Goal: Information Seeking & Learning: Learn about a topic

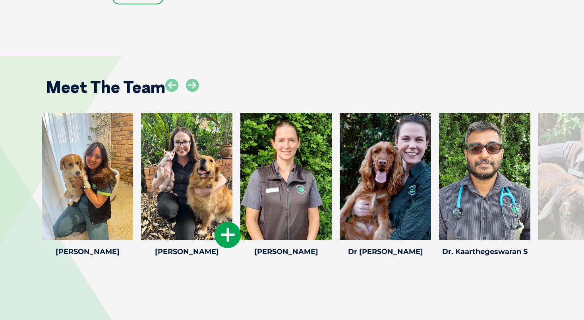
scroll to position [1103, 0]
click at [192, 79] on icon at bounding box center [192, 85] width 13 height 13
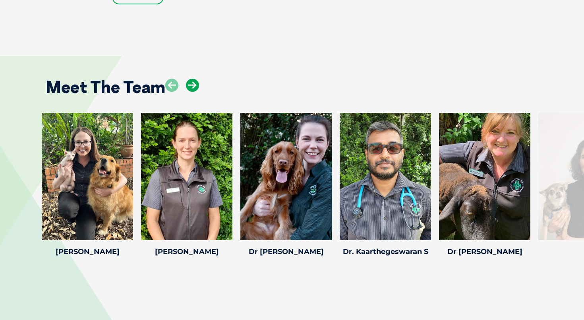
click at [192, 79] on icon at bounding box center [192, 85] width 13 height 13
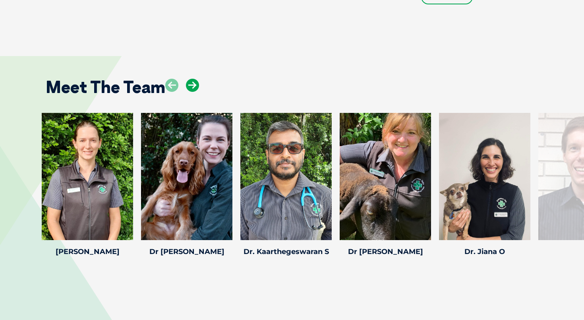
click at [192, 79] on icon at bounding box center [192, 85] width 13 height 13
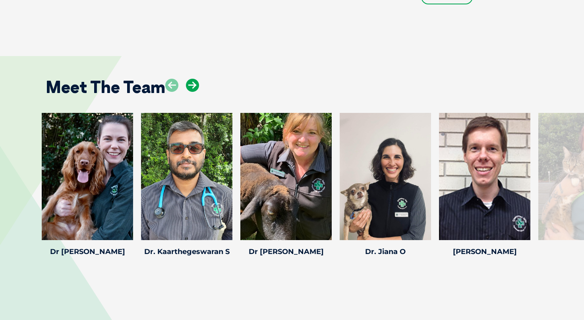
click at [192, 79] on icon at bounding box center [192, 85] width 13 height 13
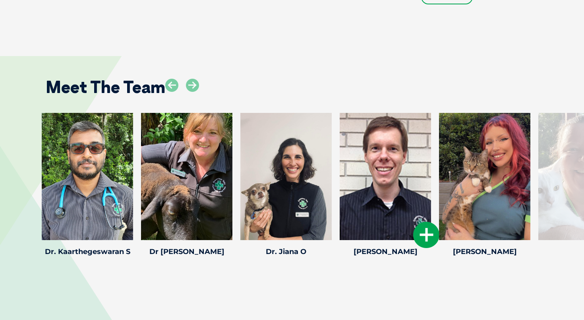
click at [379, 164] on div at bounding box center [385, 176] width 91 height 127
click at [426, 224] on icon at bounding box center [426, 235] width 26 height 26
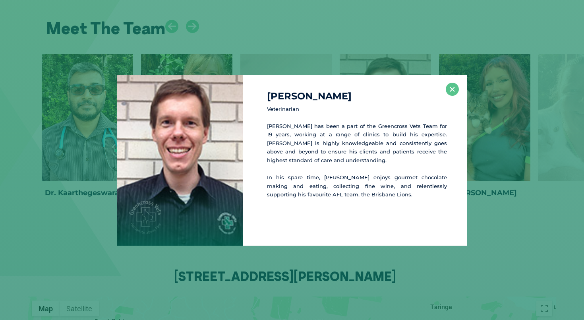
scroll to position [1163, 0]
click at [450, 92] on button "×" at bounding box center [452, 89] width 13 height 13
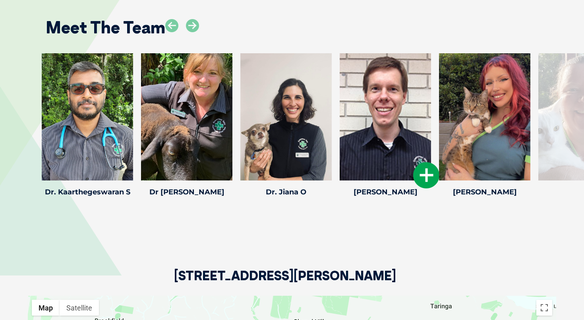
click at [429, 162] on icon at bounding box center [426, 175] width 26 height 26
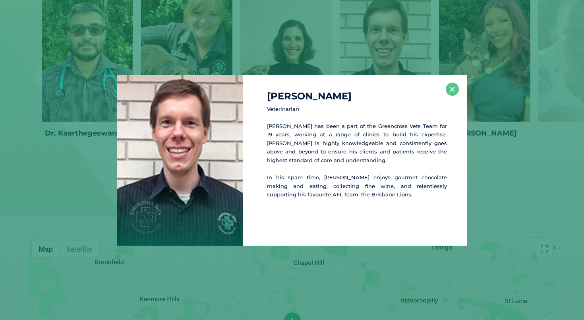
scroll to position [1223, 0]
click at [454, 90] on button "×" at bounding box center [452, 89] width 13 height 13
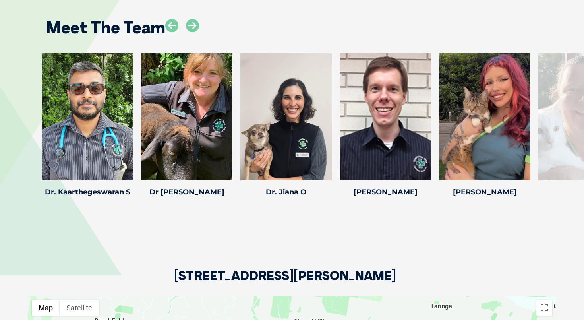
scroll to position [1162, 0]
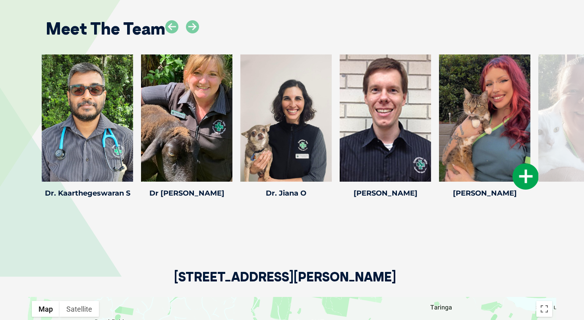
click at [527, 163] on icon at bounding box center [526, 176] width 26 height 26
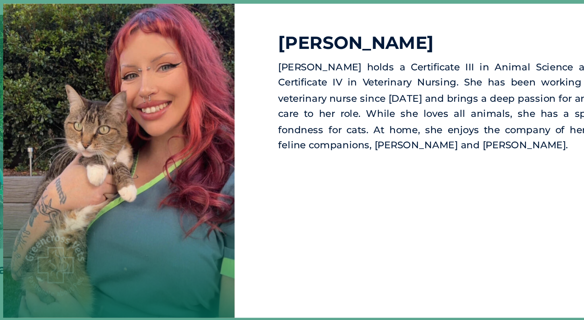
scroll to position [1146, 0]
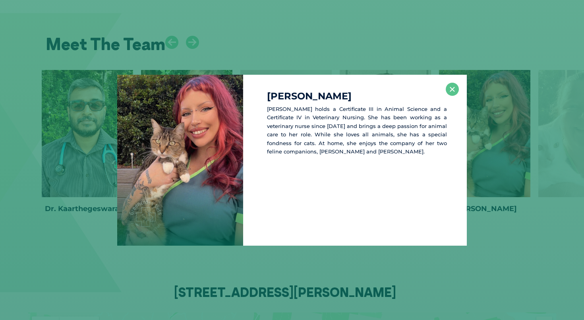
click at [460, 90] on div "[PERSON_NAME] [PERSON_NAME] holds a Certificate III in Animal Science and a Cer…" at bounding box center [355, 160] width 224 height 171
click at [456, 90] on button "×" at bounding box center [452, 89] width 13 height 13
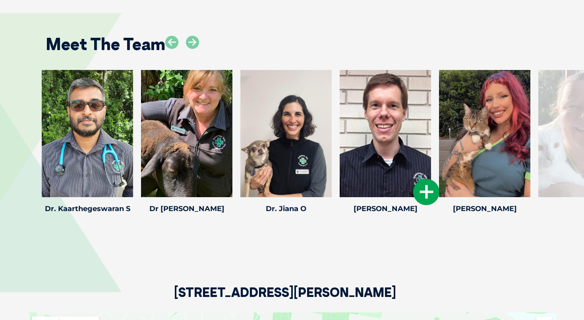
click at [384, 132] on div at bounding box center [385, 133] width 91 height 127
click at [325, 182] on icon at bounding box center [327, 192] width 26 height 26
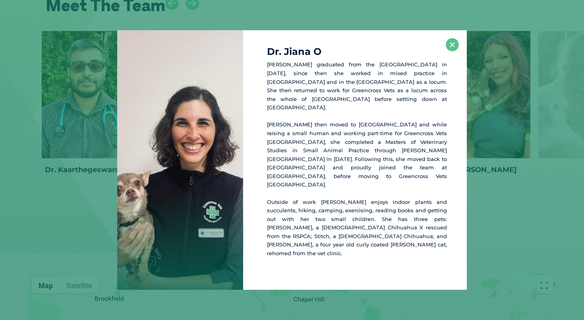
scroll to position [1186, 0]
click at [453, 51] on button "×" at bounding box center [452, 44] width 13 height 13
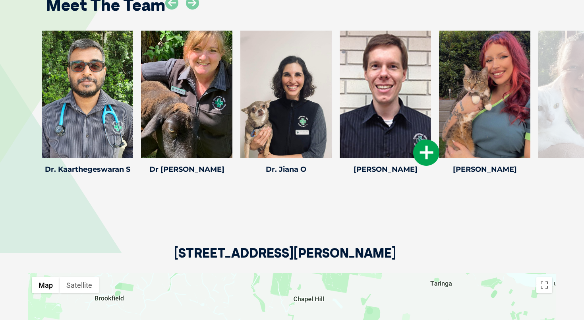
click at [419, 140] on icon at bounding box center [426, 153] width 26 height 26
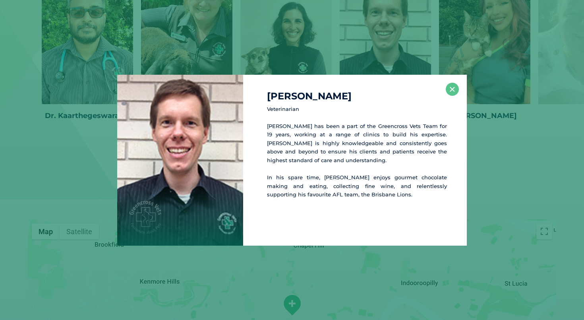
scroll to position [1245, 0]
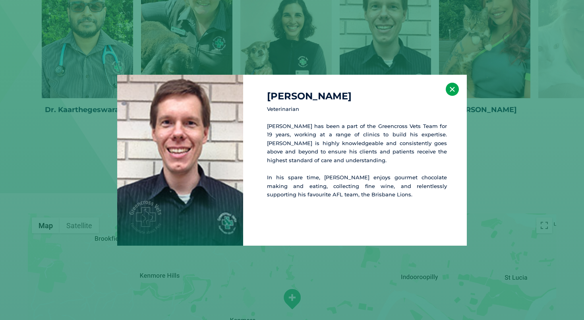
click at [451, 88] on button "×" at bounding box center [452, 89] width 13 height 13
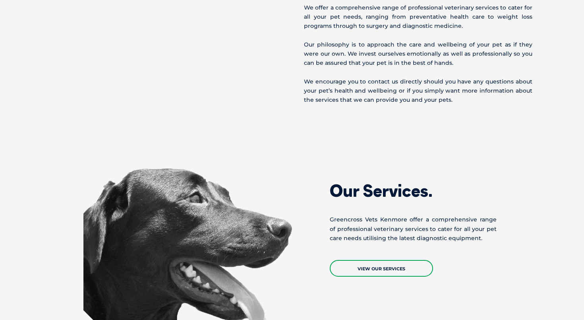
scroll to position [481, 0]
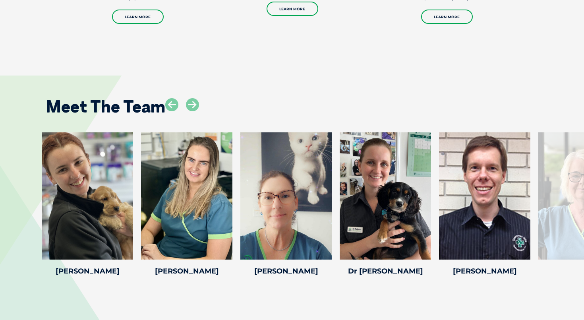
scroll to position [1064, 0]
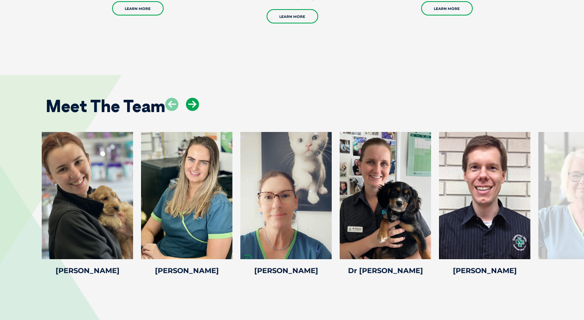
click at [195, 98] on icon at bounding box center [192, 104] width 13 height 13
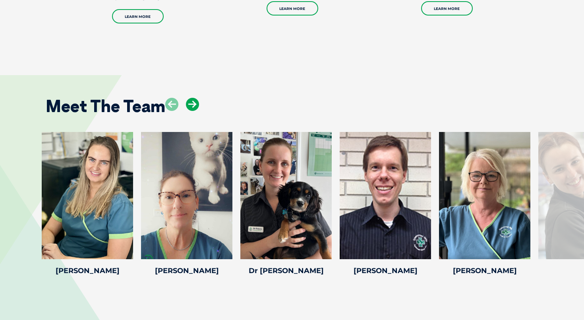
click at [195, 98] on icon at bounding box center [192, 104] width 13 height 13
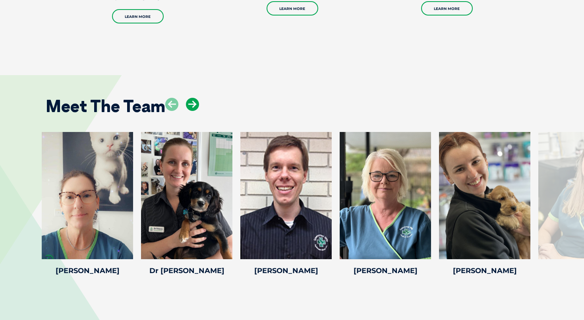
click at [195, 98] on icon at bounding box center [192, 104] width 13 height 13
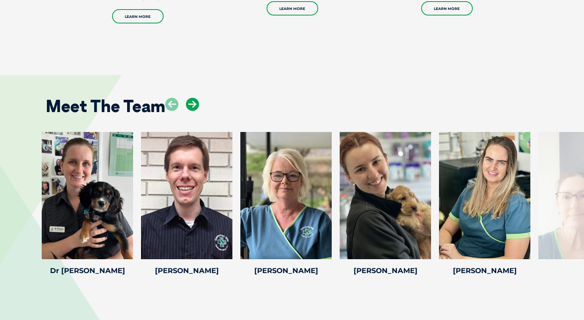
click at [195, 98] on icon at bounding box center [192, 104] width 13 height 13
